Goal: Find contact information: Find contact information

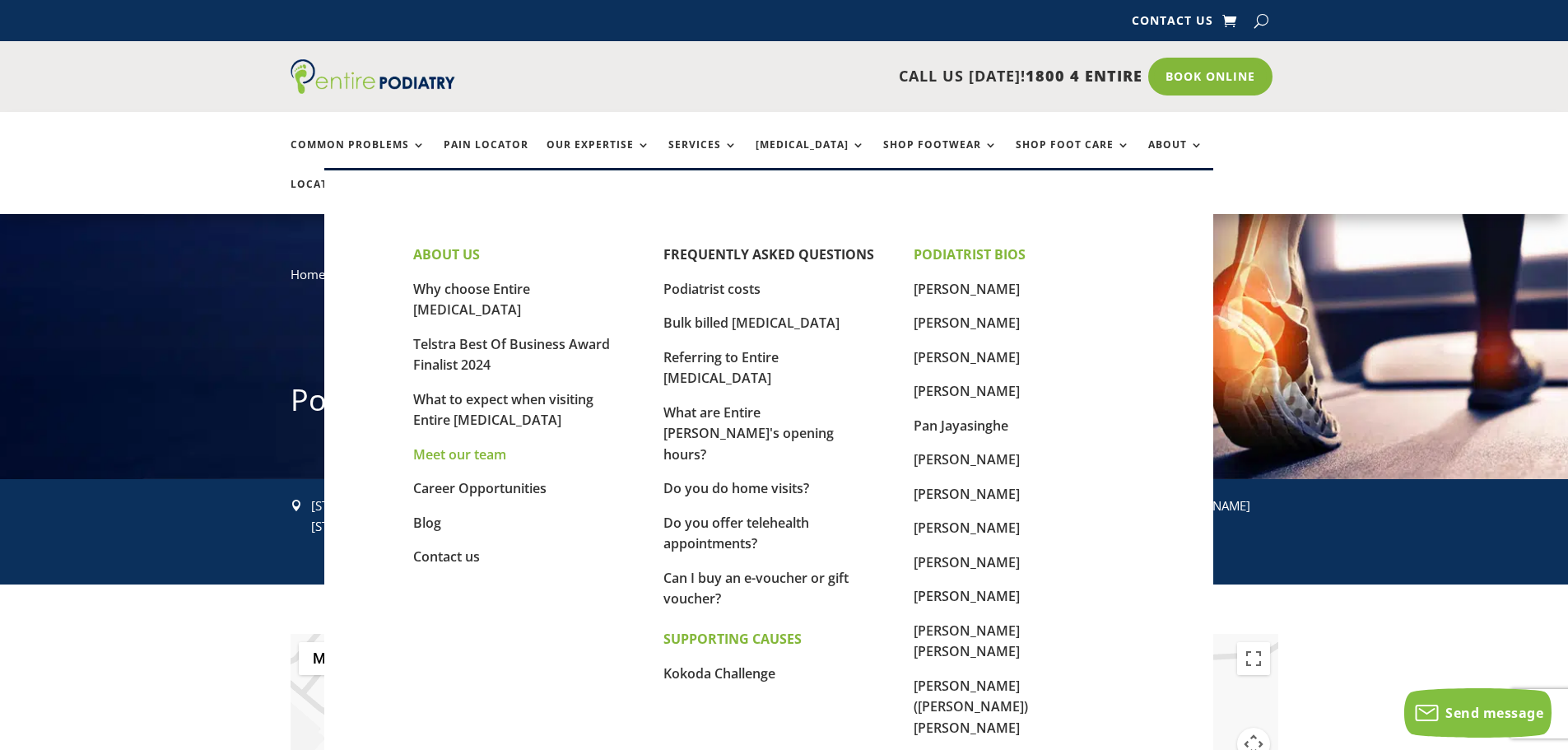
click at [472, 445] on link "Meet our team" at bounding box center [459, 454] width 93 height 18
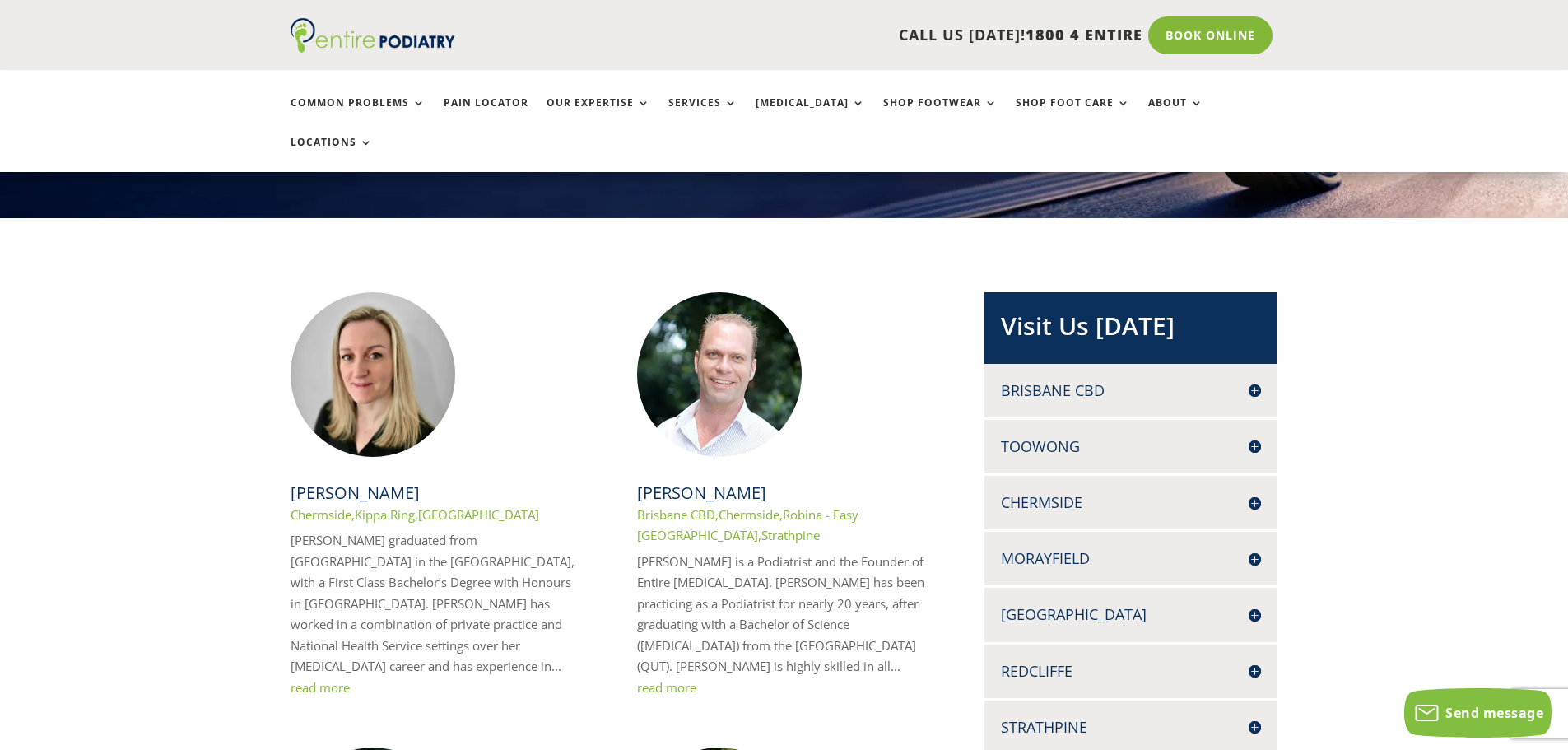
scroll to position [254, 0]
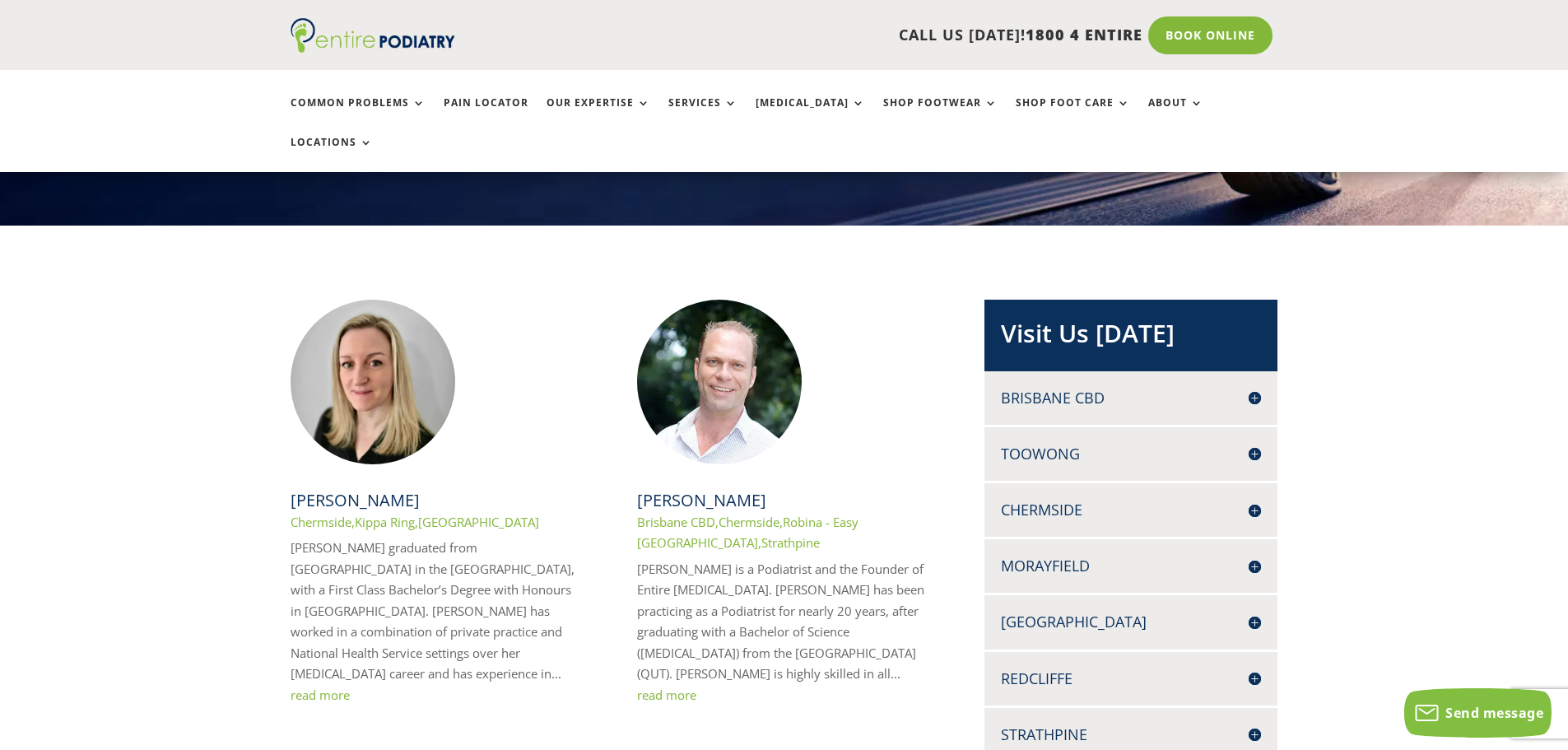
click at [329, 687] on link "read more" at bounding box center [320, 695] width 59 height 17
